Goal: Entertainment & Leisure: Browse casually

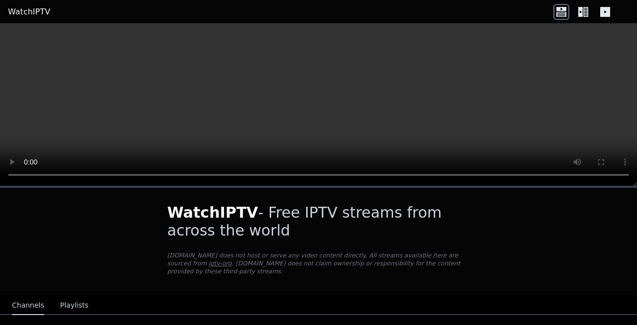
click at [577, 12] on icon at bounding box center [583, 12] width 16 height 16
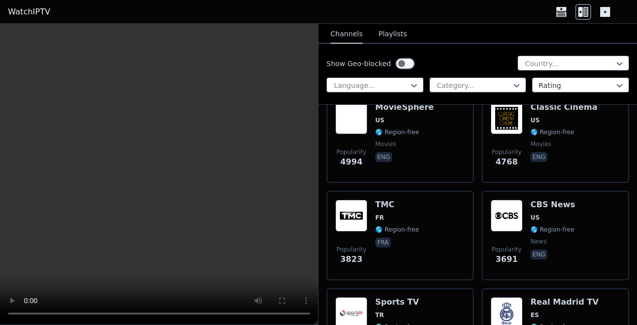
scroll to position [328, 0]
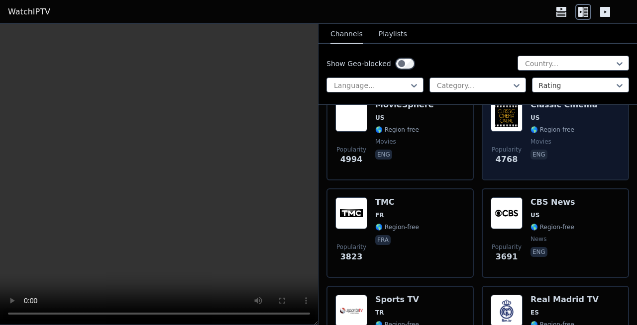
click at [551, 123] on div "Classic Cinema US 🌎 Region-free movies eng" at bounding box center [563, 136] width 67 height 72
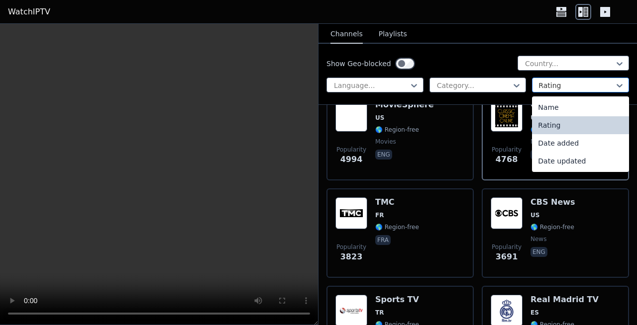
click at [581, 83] on div at bounding box center [576, 86] width 76 height 10
click at [553, 159] on div "Date updated" at bounding box center [580, 161] width 97 height 18
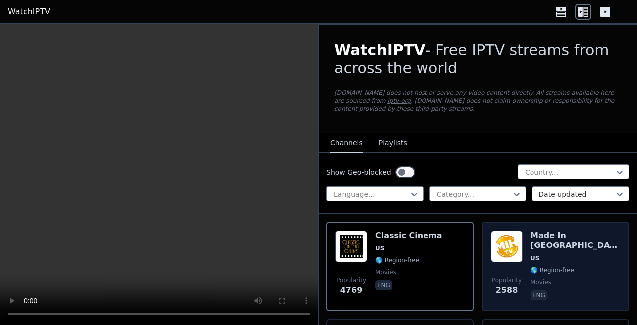
click at [574, 255] on span "US" at bounding box center [575, 259] width 90 height 8
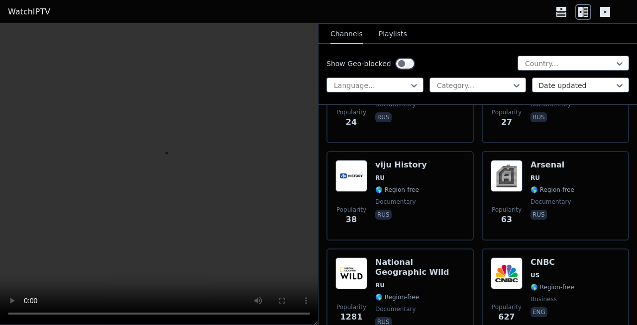
scroll to position [1147, 0]
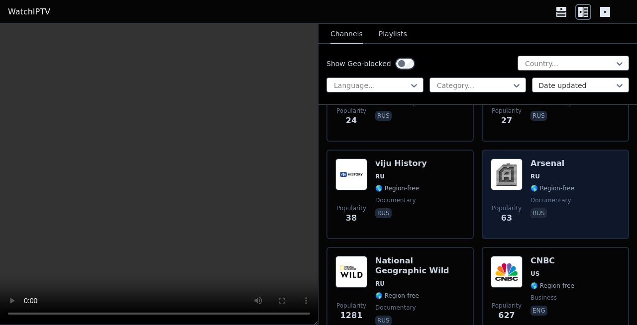
click at [546, 168] on h6 "Arsenal" at bounding box center [552, 164] width 44 height 10
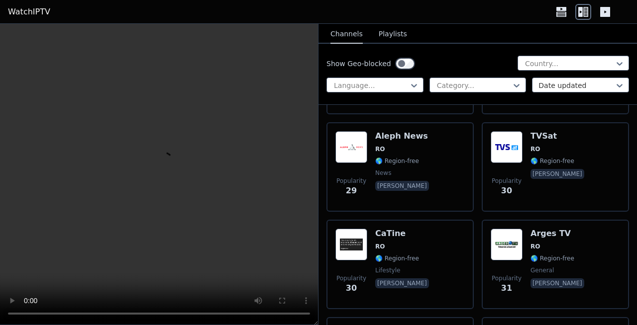
scroll to position [1763, 0]
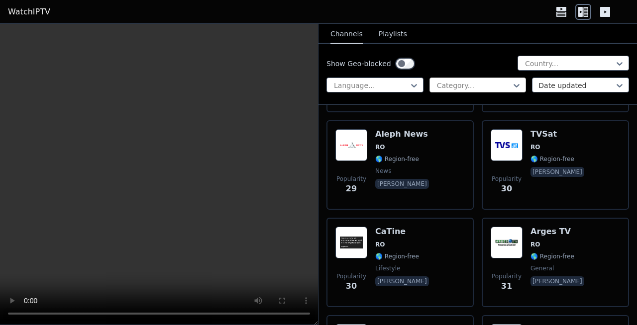
click at [455, 85] on div at bounding box center [474, 86] width 76 height 10
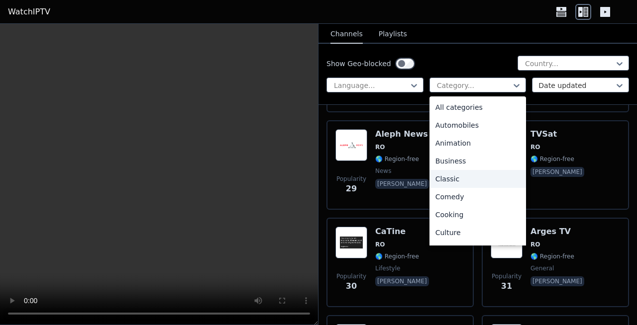
scroll to position [48, 0]
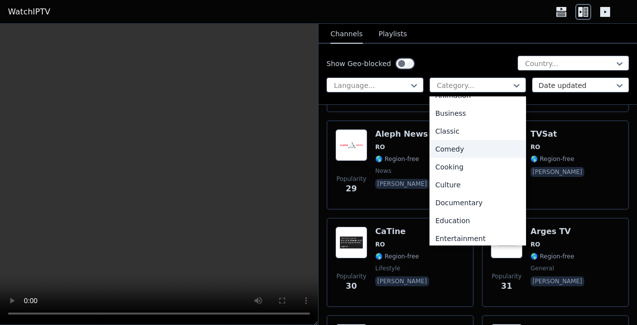
click at [447, 147] on div "Comedy" at bounding box center [477, 149] width 97 height 18
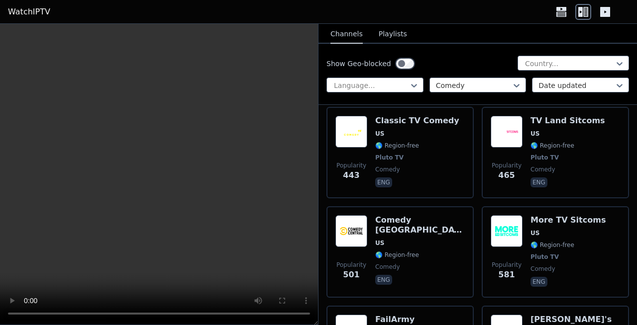
scroll to position [324, 0]
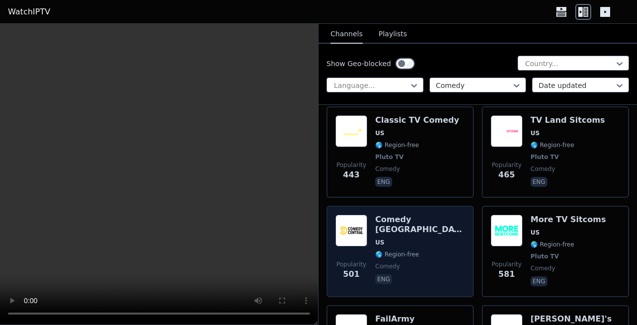
click at [348, 227] on img at bounding box center [351, 231] width 32 height 32
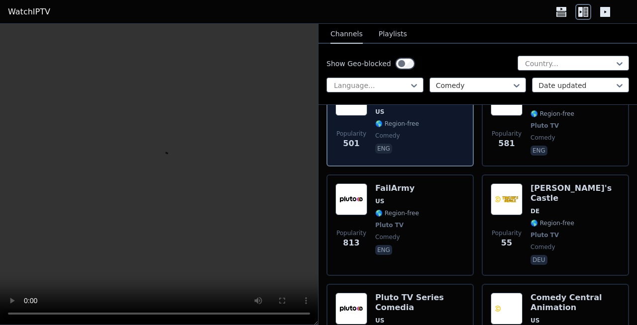
scroll to position [455, 0]
